Goal: Check status: Check status

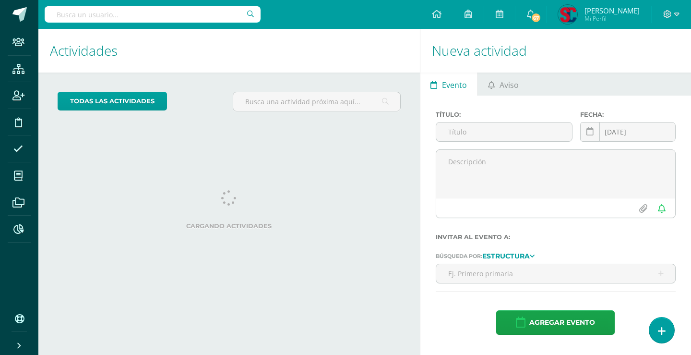
click at [223, 15] on input "text" at bounding box center [153, 14] width 216 height 16
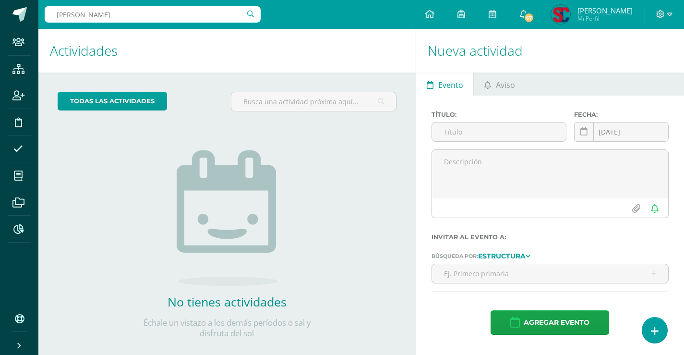
type input "isabella canastuj"
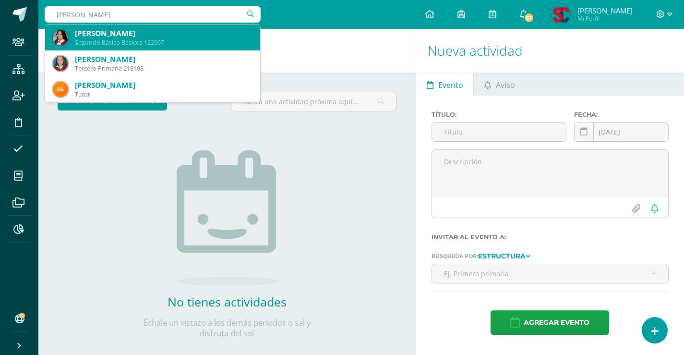
click at [210, 46] on div "Segundo Básico Básicos 122007" at bounding box center [164, 42] width 178 height 8
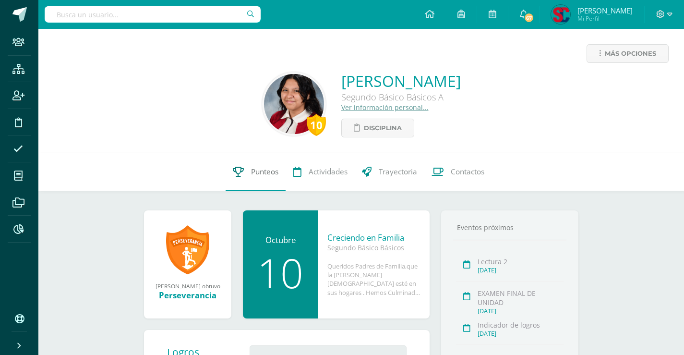
click at [253, 169] on span "Punteos" at bounding box center [264, 172] width 27 height 10
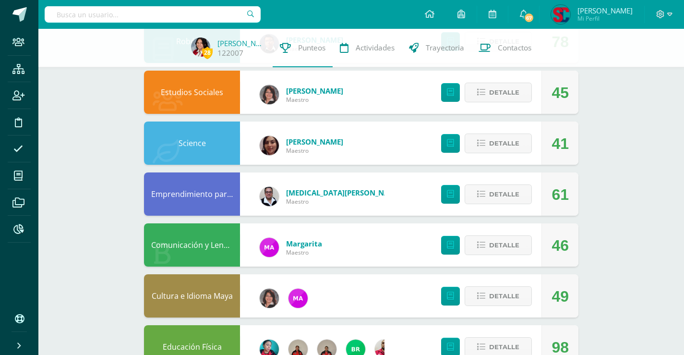
scroll to position [144, 0]
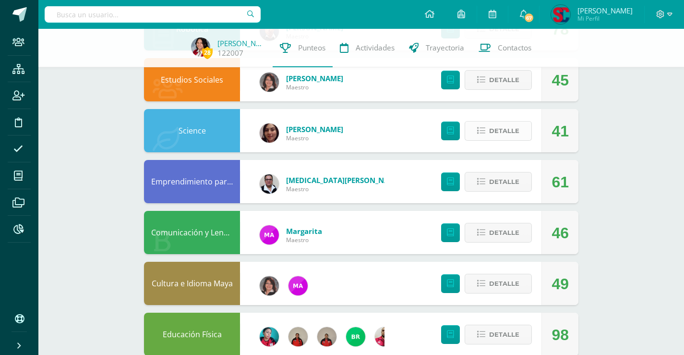
click at [476, 128] on button "Detalle" at bounding box center [497, 131] width 67 height 20
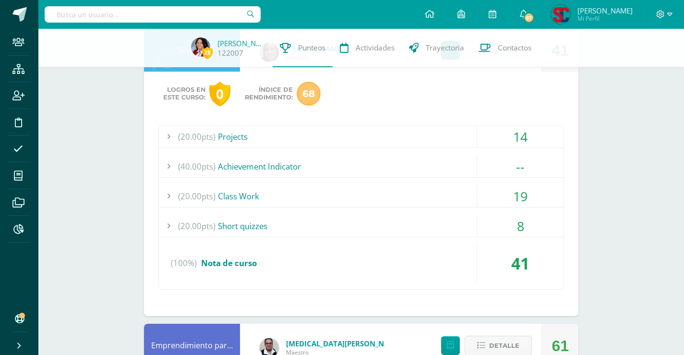
scroll to position [240, 0]
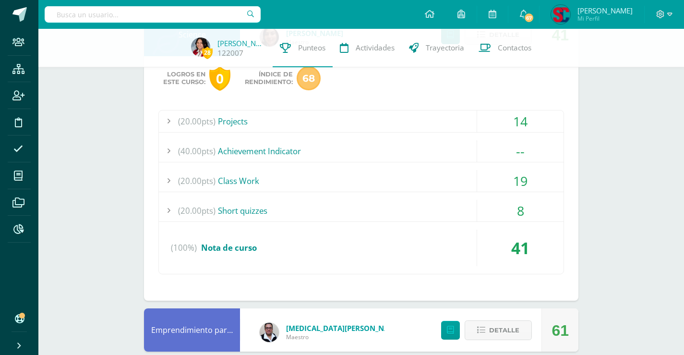
click at [260, 206] on div "(20.00pts) Short quizzes" at bounding box center [361, 211] width 405 height 22
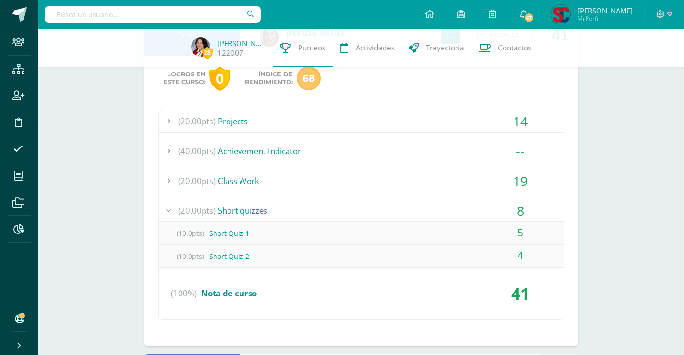
click at [253, 124] on div "(20.00pts) Projects" at bounding box center [361, 121] width 405 height 22
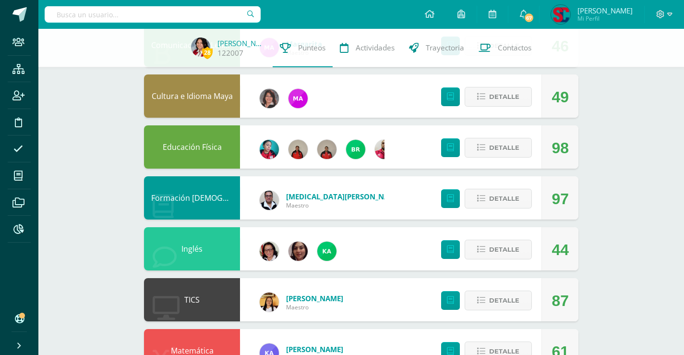
scroll to position [624, 0]
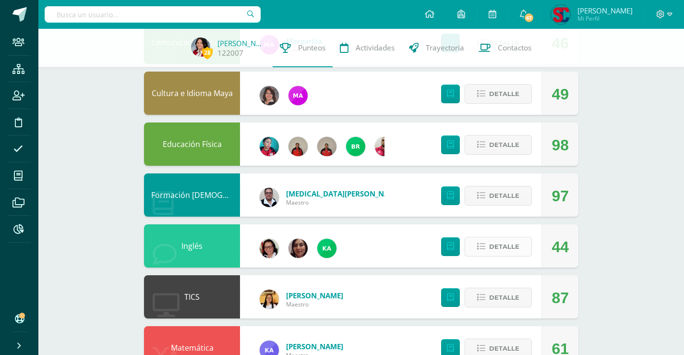
click at [473, 242] on button "Detalle" at bounding box center [497, 247] width 67 height 20
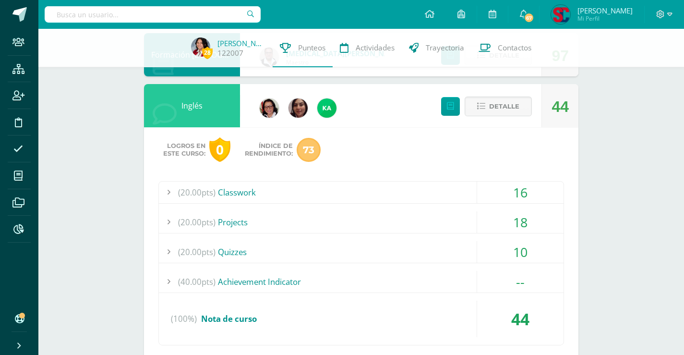
scroll to position [768, 0]
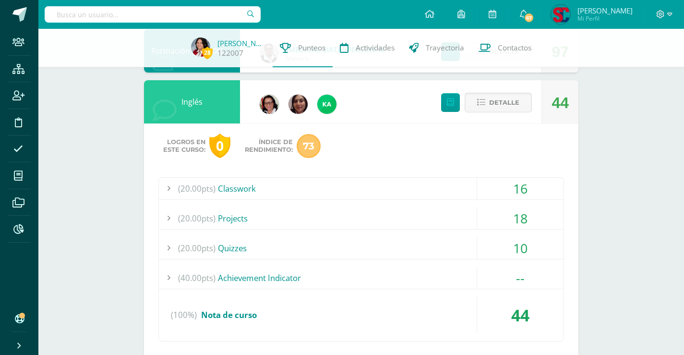
click at [254, 248] on div "(20.00pts) Quizzes" at bounding box center [361, 248] width 405 height 22
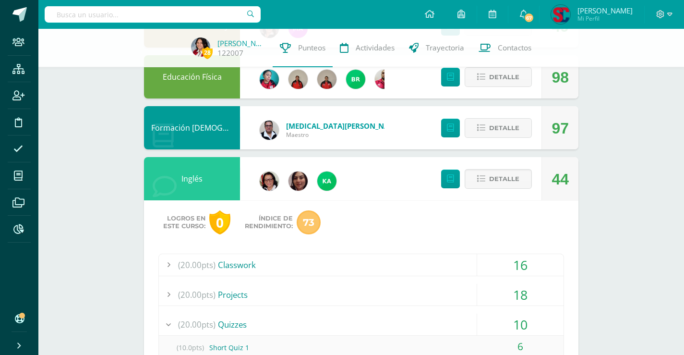
scroll to position [626, 0]
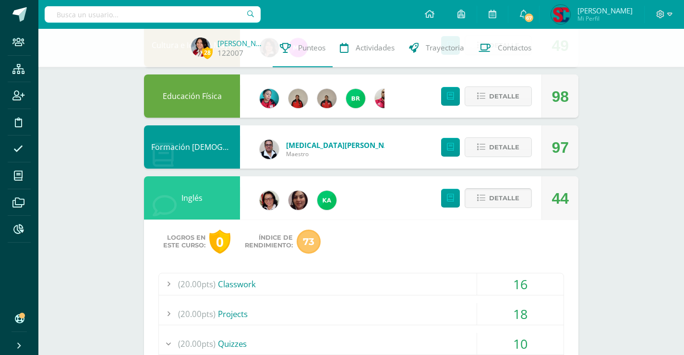
click at [495, 197] on span "Detalle" at bounding box center [504, 198] width 30 height 18
drag, startPoint x: 495, startPoint y: 197, endPoint x: 489, endPoint y: 197, distance: 5.3
click at [493, 197] on span "Detalle" at bounding box center [504, 198] width 30 height 18
click at [477, 195] on button "Detalle" at bounding box center [497, 198] width 67 height 20
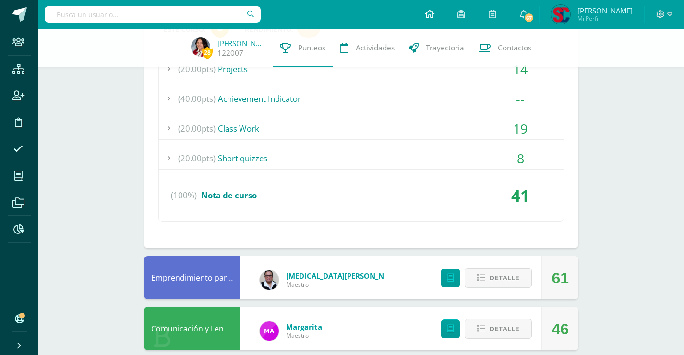
scroll to position [290, 0]
